Goal: Entertainment & Leisure: Consume media (video, audio)

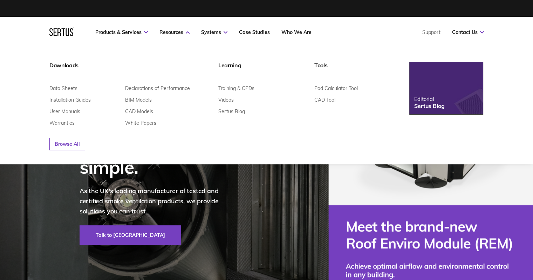
click at [234, 97] on div "Training & CPDs Videos Sertus Blog" at bounding box center [254, 99] width 73 height 29
click at [230, 101] on link "Videos" at bounding box center [225, 100] width 15 height 6
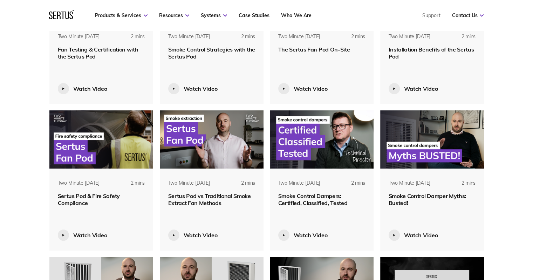
scroll to position [351, 0]
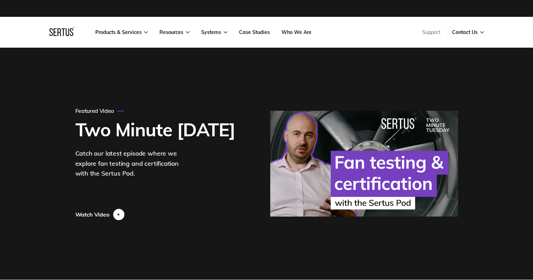
click at [118, 211] on div at bounding box center [118, 214] width 11 height 11
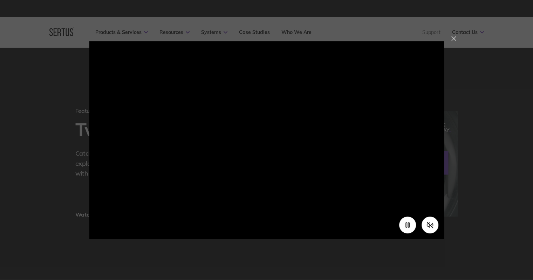
click at [453, 39] on div at bounding box center [454, 38] width 5 height 5
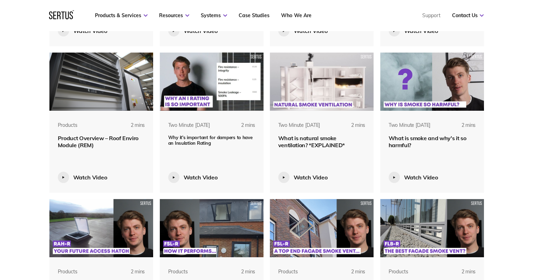
scroll to position [701, 0]
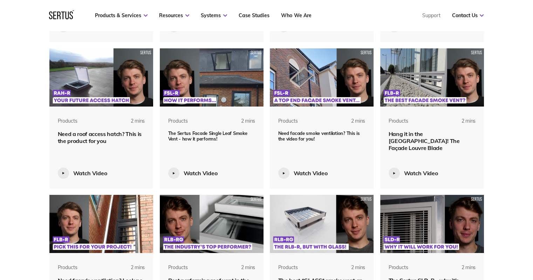
scroll to position [842, 0]
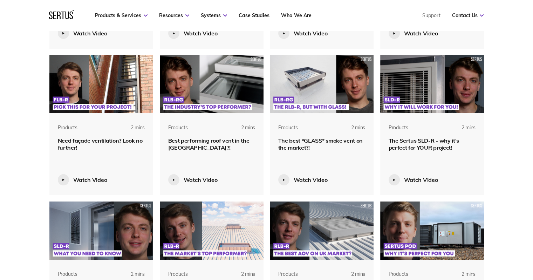
scroll to position [1087, 0]
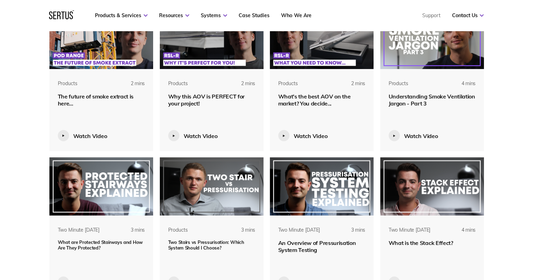
scroll to position [1403, 0]
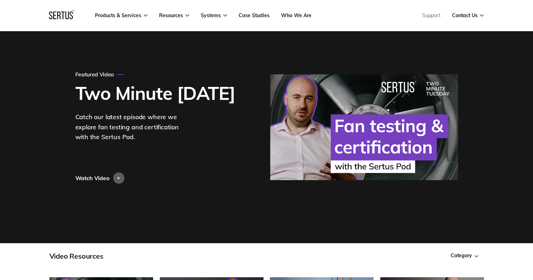
scroll to position [35, 0]
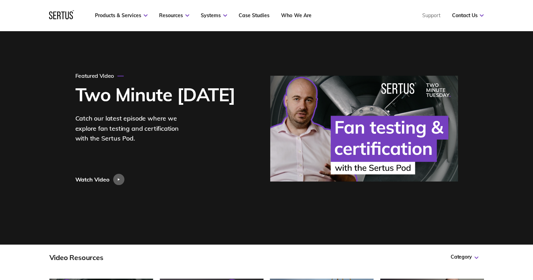
click at [110, 177] on div "Watch Video" at bounding box center [101, 179] width 53 height 11
click at [123, 176] on div at bounding box center [120, 179] width 15 height 11
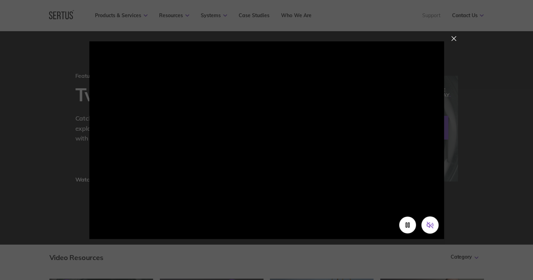
click at [433, 224] on icon "Unmute video" at bounding box center [432, 224] width 1 height 3
